Goal: Information Seeking & Learning: Learn about a topic

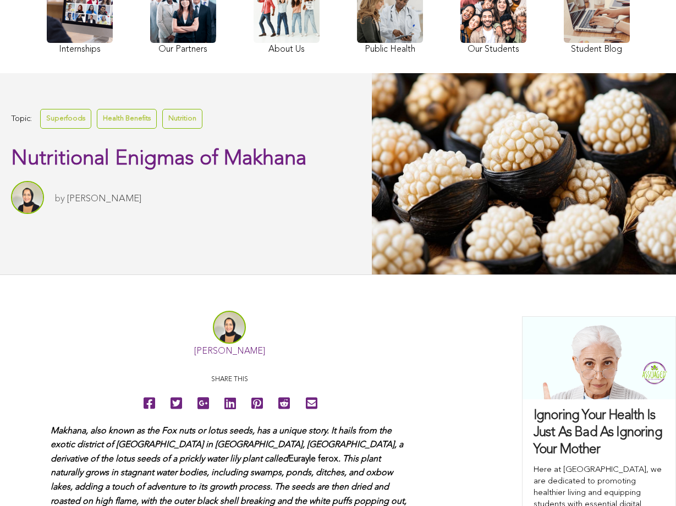
scroll to position [220, 0]
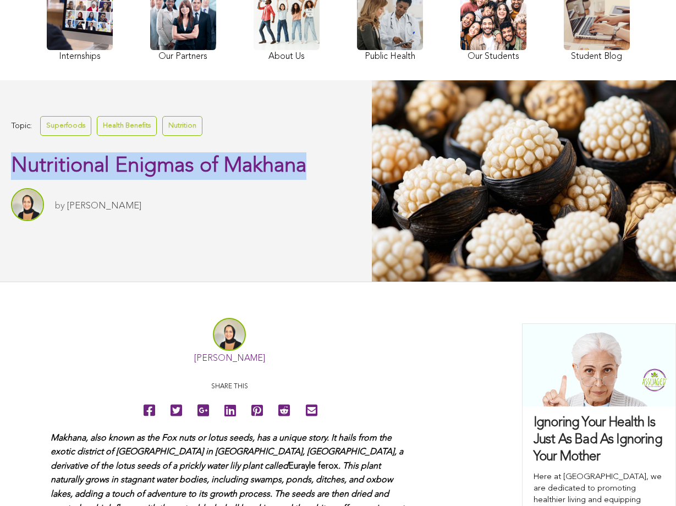
drag, startPoint x: 13, startPoint y: 157, endPoint x: 103, endPoint y: 186, distance: 94.7
click at [103, 180] on h1 "Nutritional Enigmas of Makhana" at bounding box center [160, 166] width 298 height 28
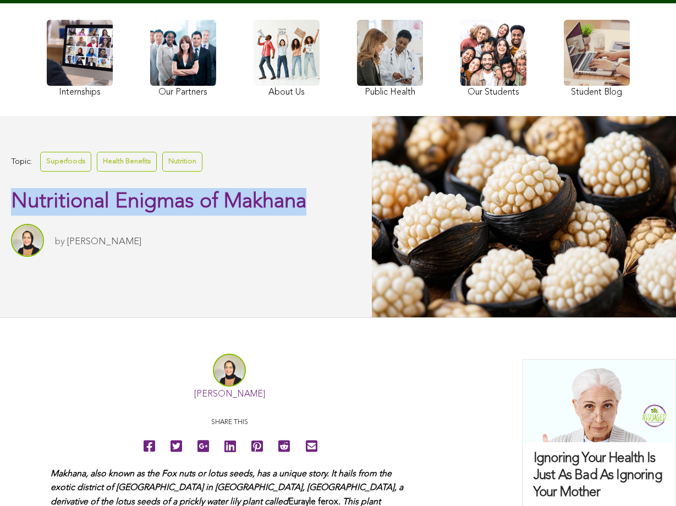
scroll to position [165, 0]
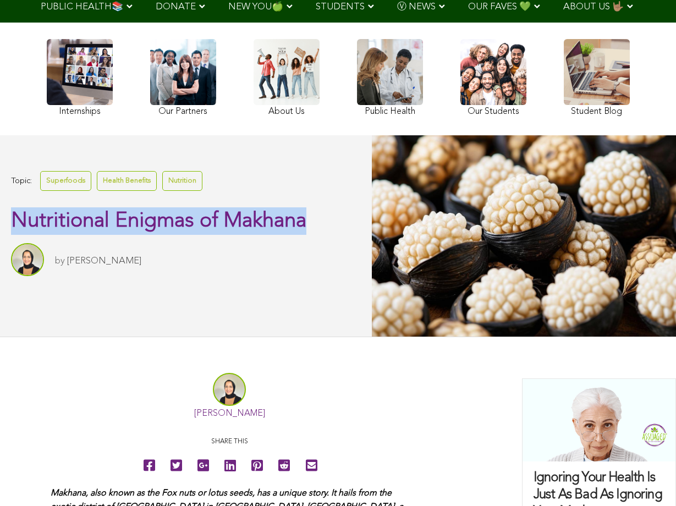
click at [269, 235] on h1 "Nutritional Enigmas of Makhana" at bounding box center [160, 221] width 298 height 28
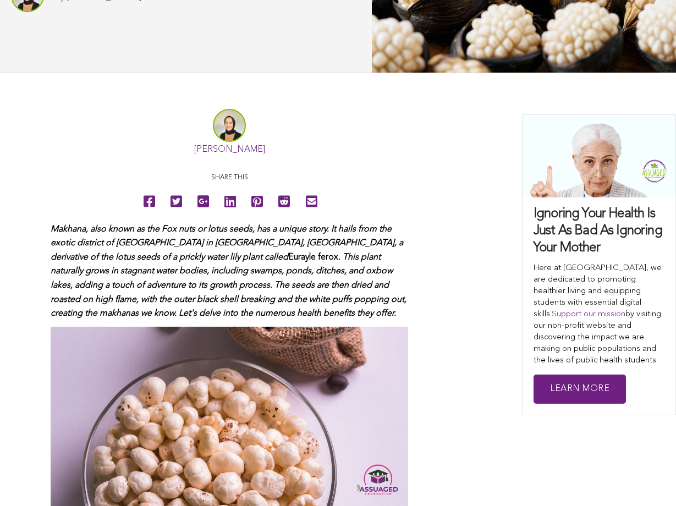
scroll to position [330, 0]
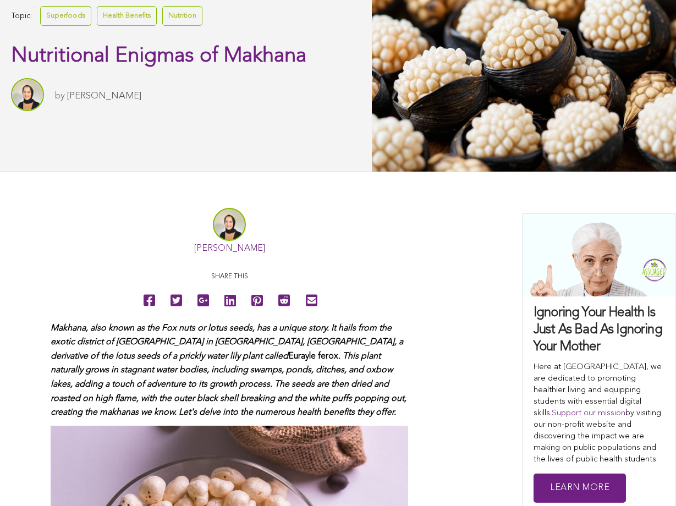
click at [124, 164] on div "Topic: Superfoods Health Benefits Nutrition Nutritional Enigmas of Makhana by […" at bounding box center [186, 70] width 372 height 201
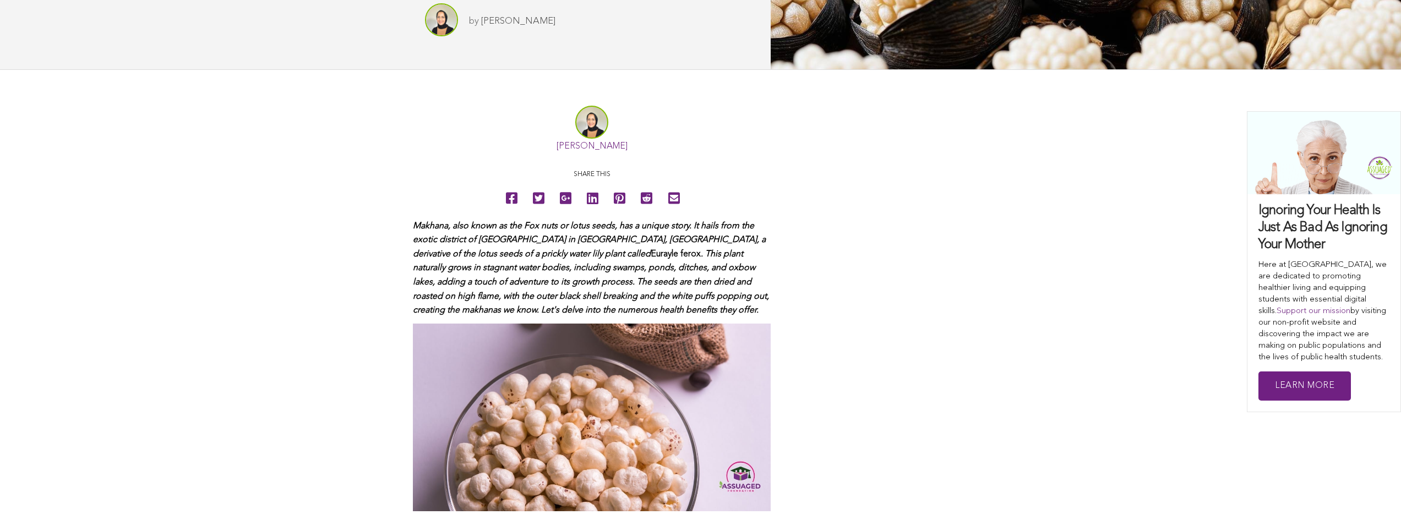
scroll to position [277, 0]
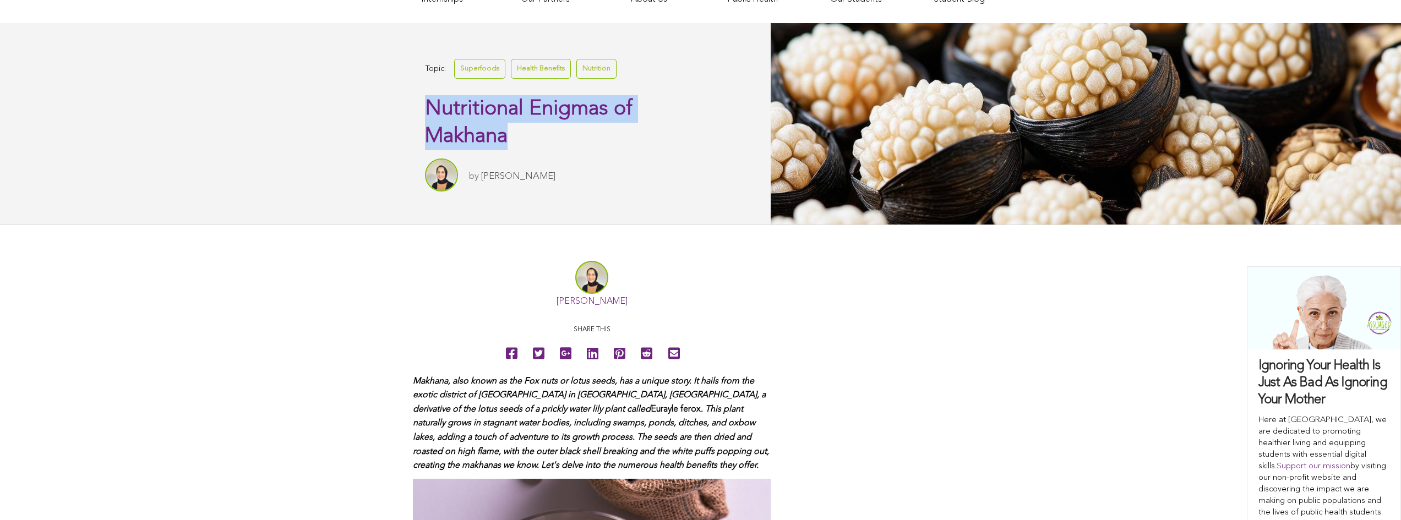
drag, startPoint x: 427, startPoint y: 106, endPoint x: 527, endPoint y: 128, distance: 103.1
click at [527, 128] on h1 "Nutritional Enigmas of Makhana" at bounding box center [567, 122] width 285 height 55
copy span "Nutritional Enigmas of Makhana"
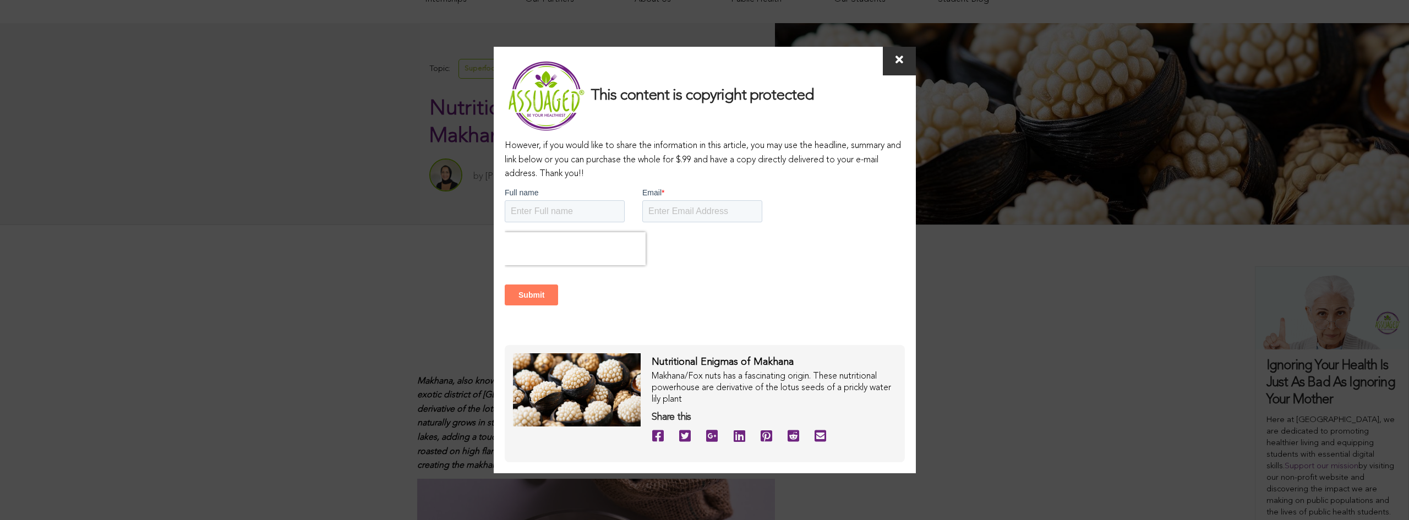
click at [676, 63] on icon at bounding box center [899, 59] width 8 height 11
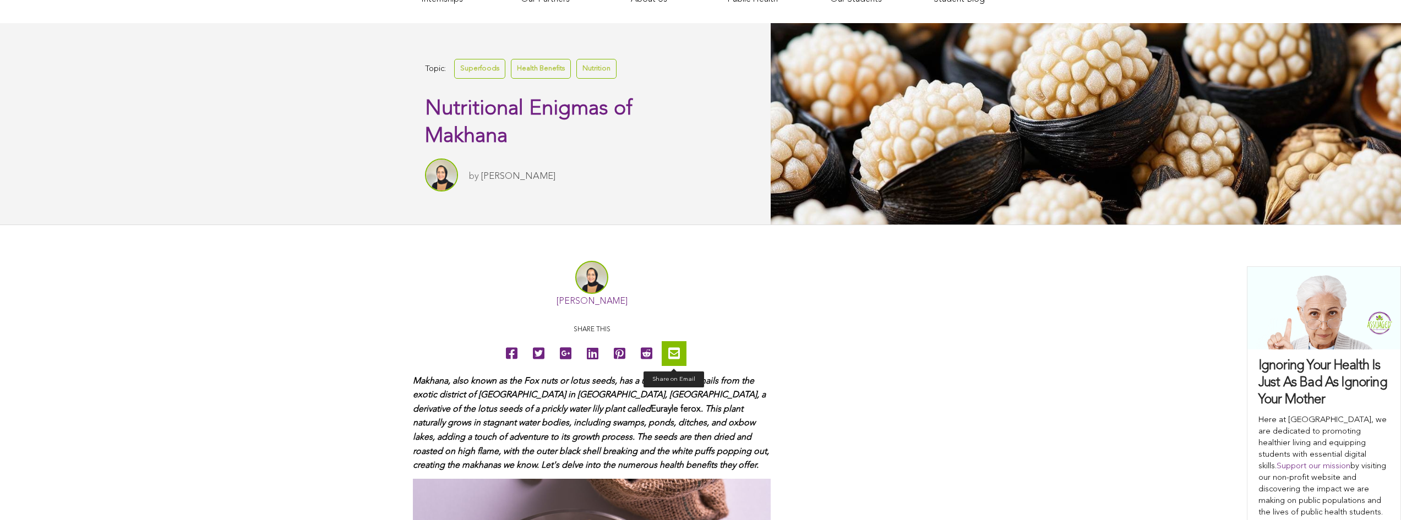
click at [669, 350] on icon at bounding box center [674, 353] width 12 height 25
